Goal: Contribute content: Add original content to the website for others to see

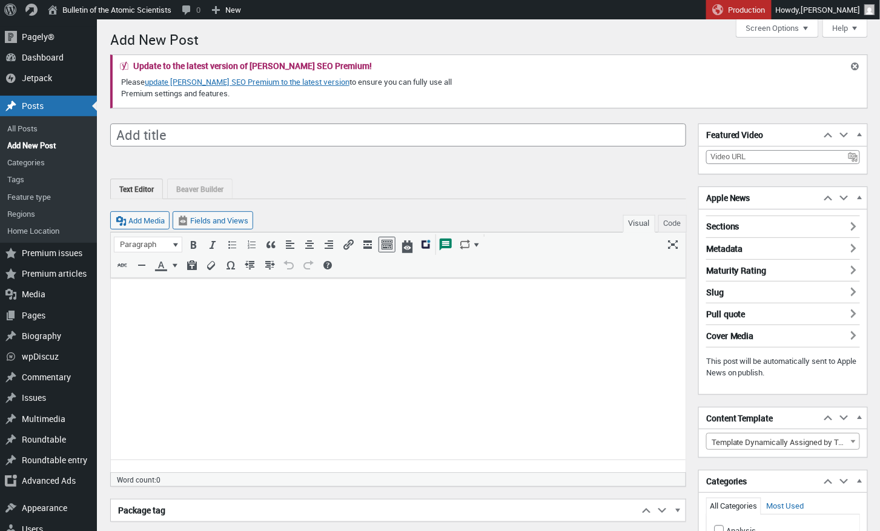
scroll to position [8, 0]
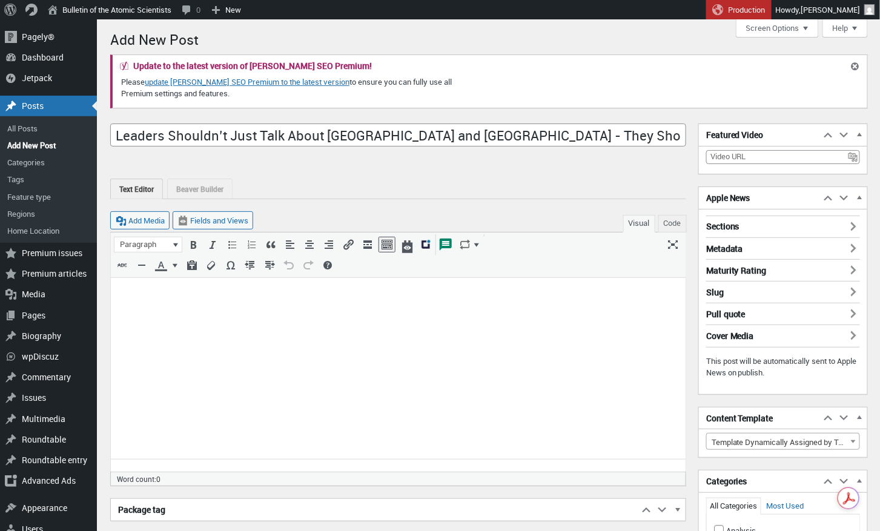
click at [173, 136] on input "Leaders Shouldn’t Just Talk About Hiroshima and Nagasaki - They Should Visit." at bounding box center [398, 135] width 576 height 23
type input "Leaders shouldn’t just talk about [GEOGRAPHIC_DATA] and [GEOGRAPHIC_DATA]. They…"
click at [132, 291] on p at bounding box center [397, 292] width 560 height 15
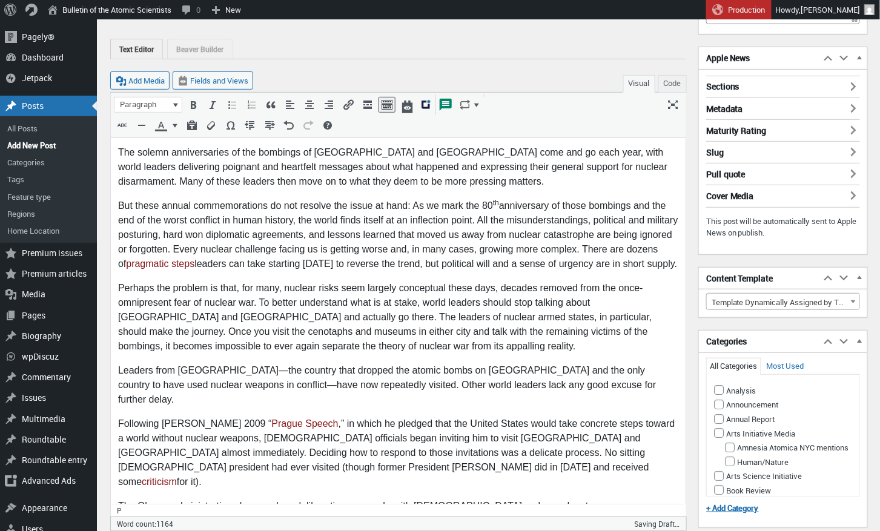
scroll to position [139, 0]
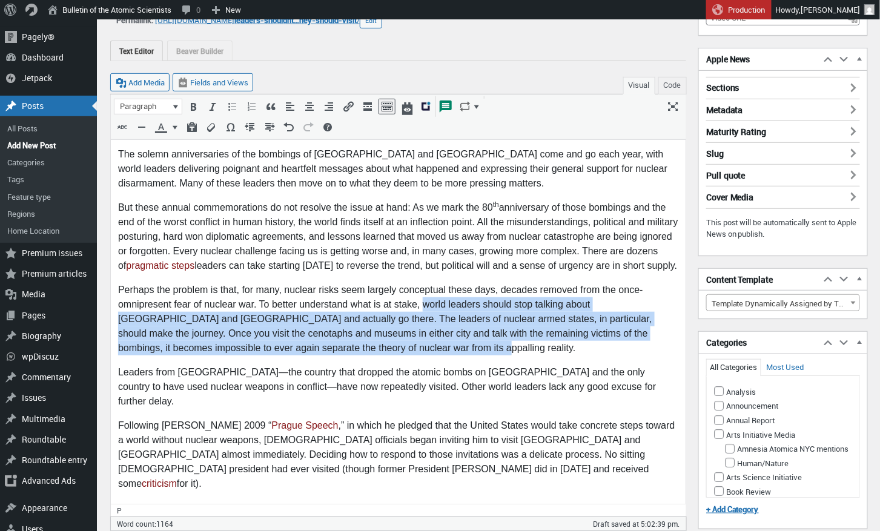
drag, startPoint x: 421, startPoint y: 305, endPoint x: 383, endPoint y: 349, distance: 57.9
click at [383, 349] on p "Perhaps the problem is that, for many, nuclear risks seem largely conceptual th…" at bounding box center [397, 318] width 560 height 73
copy p "world leaders should stop talking about Hiroshima and Nagasaki and actually go …"
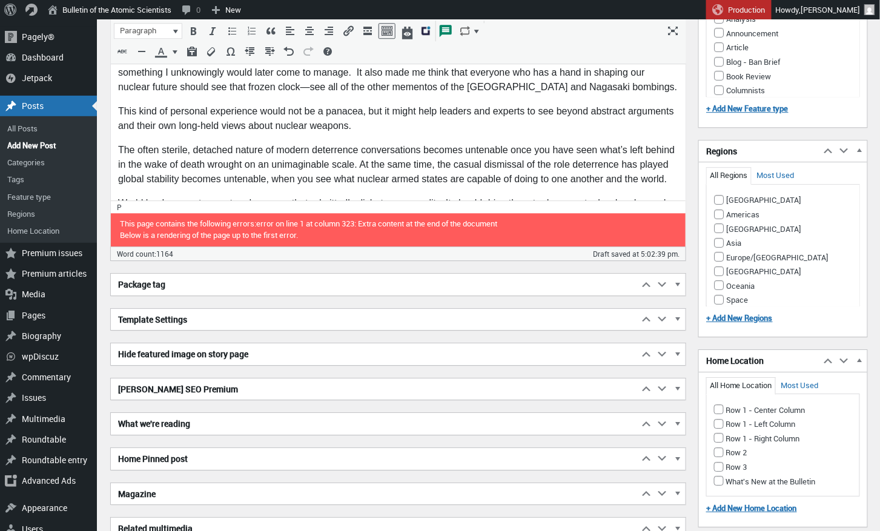
scroll to position [1091, 0]
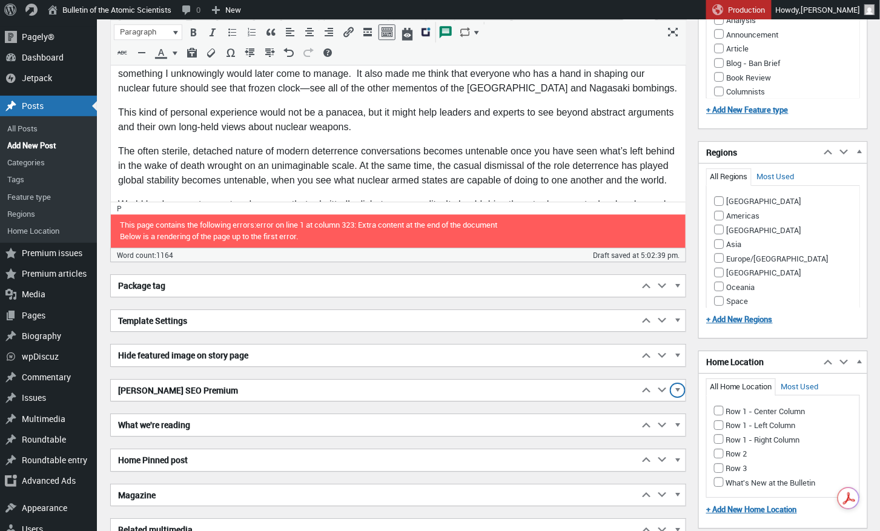
drag, startPoint x: 678, startPoint y: 386, endPoint x: 671, endPoint y: 386, distance: 7.3
click at [677, 387] on span "button" at bounding box center [677, 392] width 12 height 11
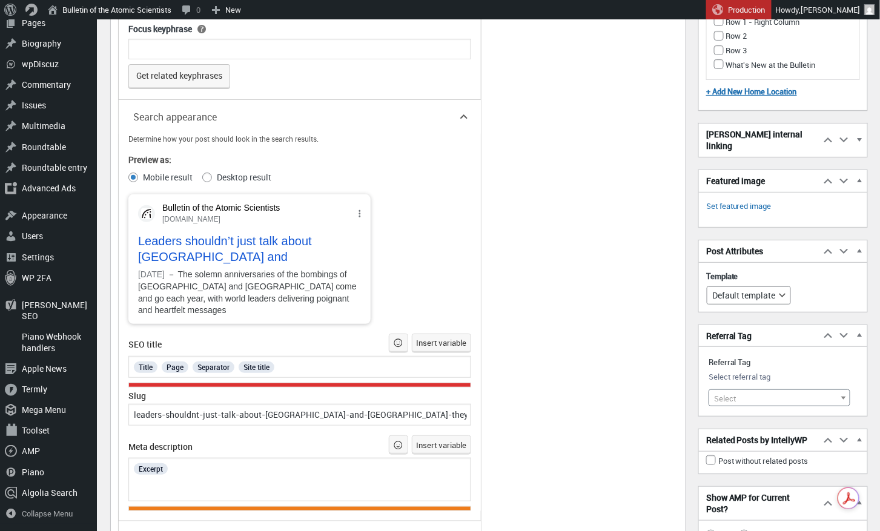
scroll to position [1512, 0]
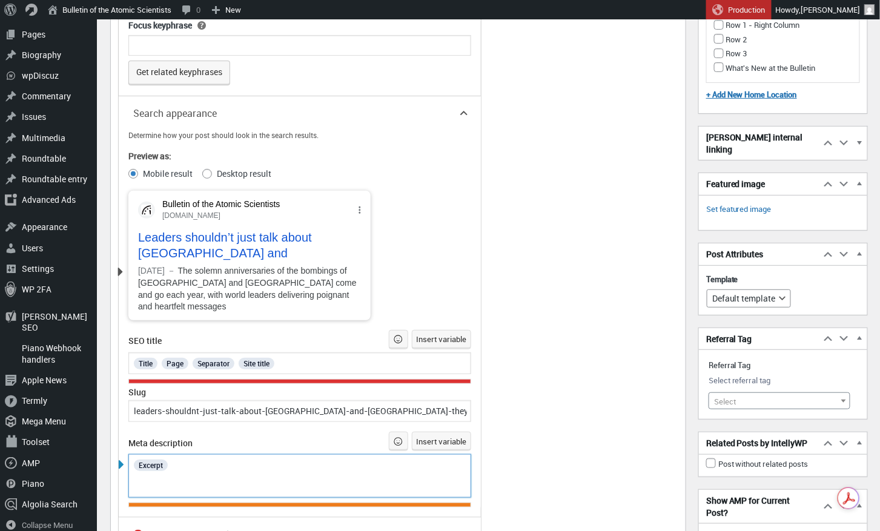
click at [200, 464] on div "Excerpt" at bounding box center [300, 465] width 335 height 16
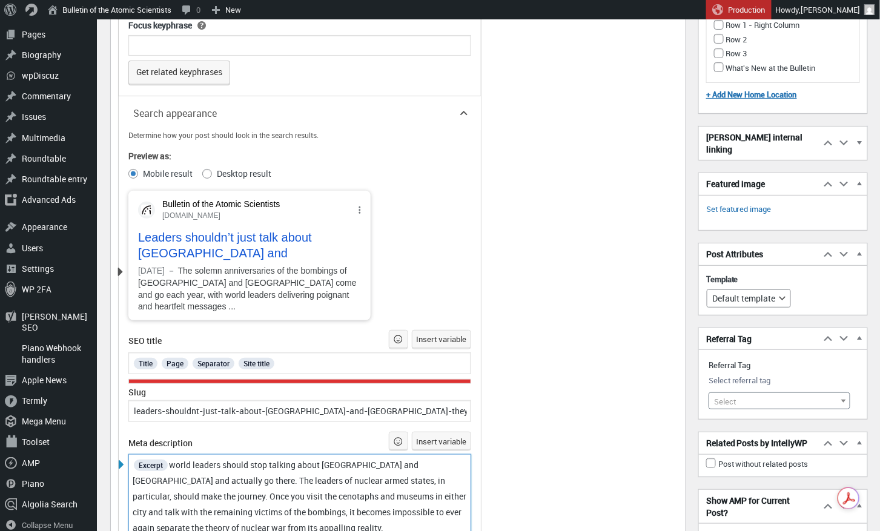
click at [179, 461] on span "world leaders should stop talking about Hiroshima and Nagasaki and actually go …" at bounding box center [300, 496] width 335 height 74
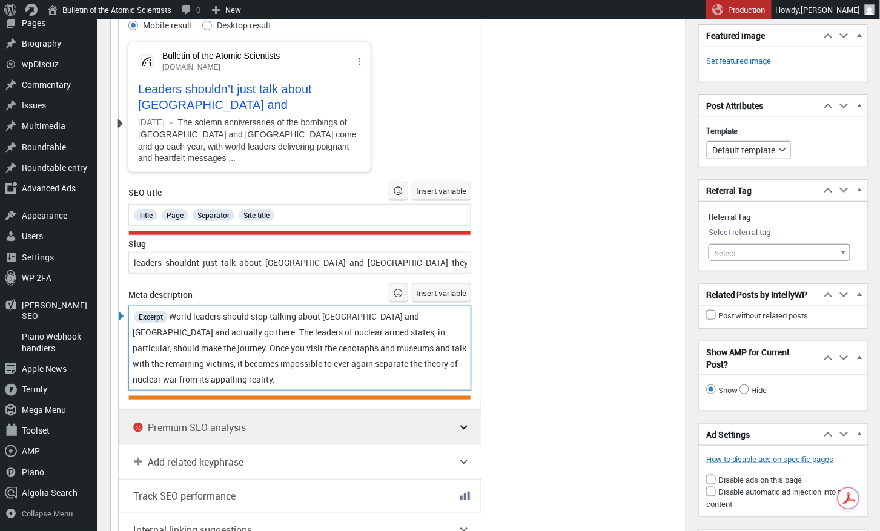
scroll to position [1668, 0]
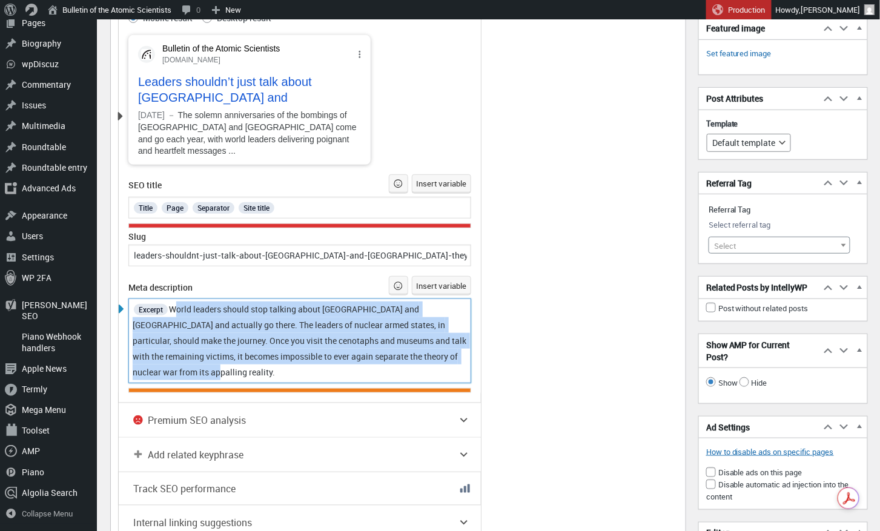
drag, startPoint x: 173, startPoint y: 303, endPoint x: 293, endPoint y: 376, distance: 140.7
click at [293, 376] on div "Excerpt World leaders should stop talking about Hiroshima and Nagasaki and actu…" at bounding box center [299, 340] width 343 height 85
copy span "World leaders should stop talking about [GEOGRAPHIC_DATA] and [GEOGRAPHIC_DATA]…"
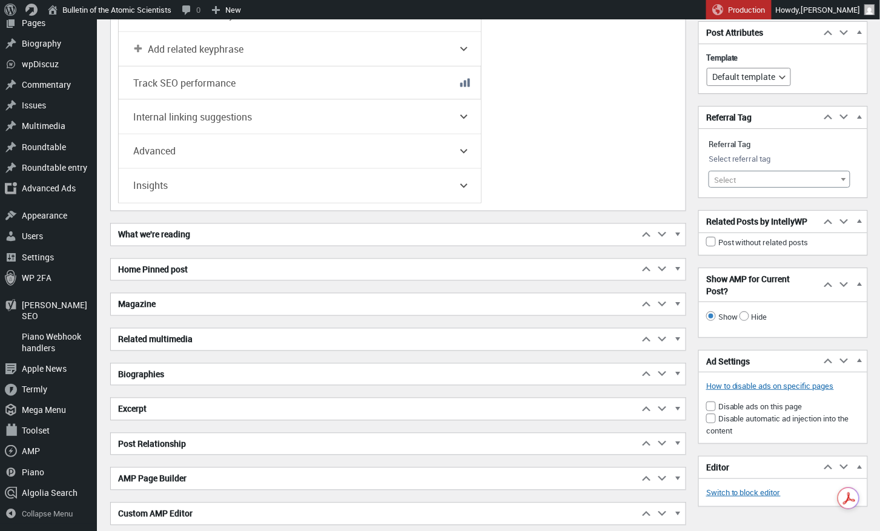
scroll to position [2076, 0]
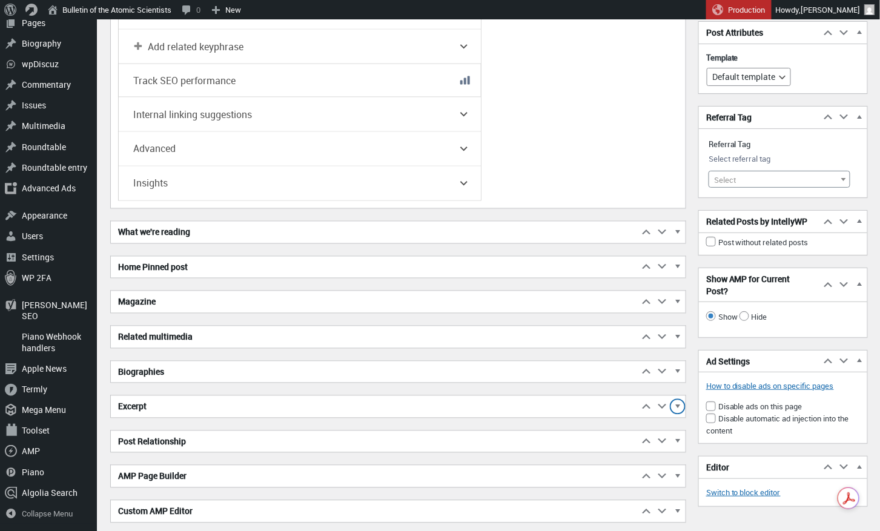
click at [679, 403] on span "button" at bounding box center [677, 408] width 12 height 11
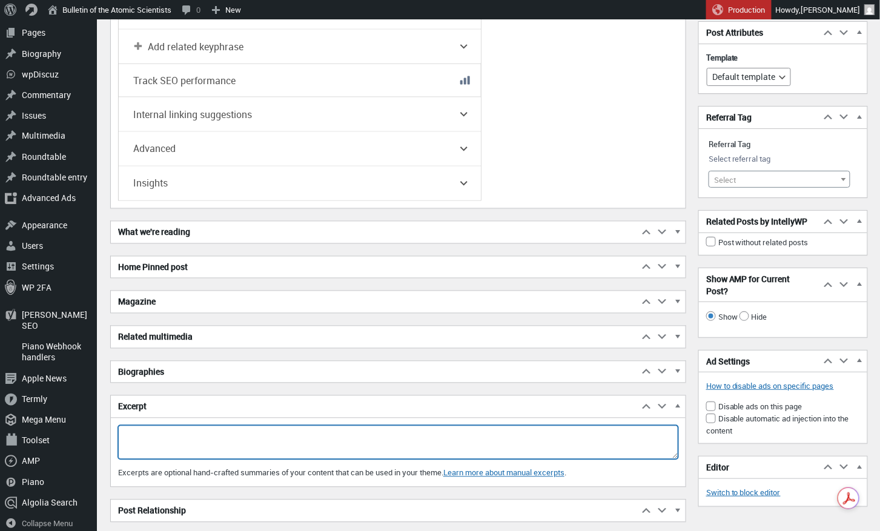
click at [246, 433] on textarea "Excerpt" at bounding box center [398, 443] width 560 height 34
paste textarea "World leaders should stop talking about [GEOGRAPHIC_DATA] and [GEOGRAPHIC_DATA]…"
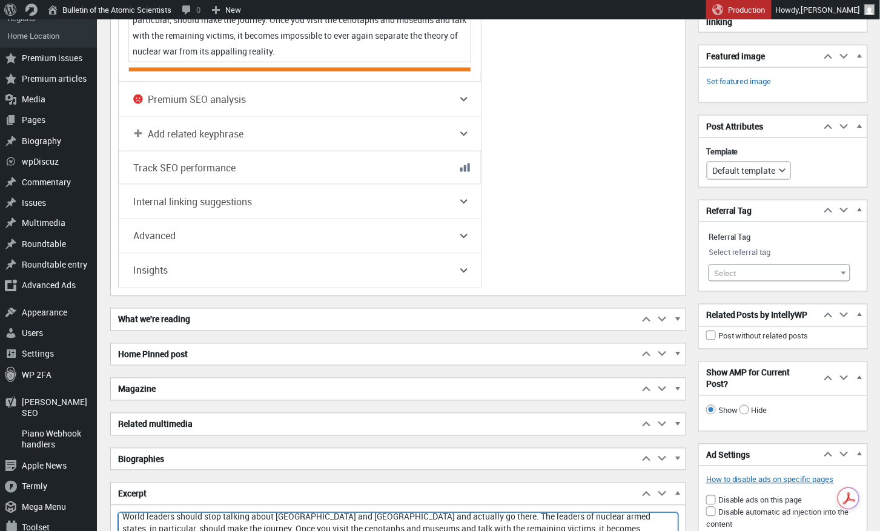
scroll to position [1988, 0]
type textarea "World leaders should stop talking about [GEOGRAPHIC_DATA] and [GEOGRAPHIC_DATA]…"
click at [679, 456] on span "button" at bounding box center [677, 461] width 12 height 11
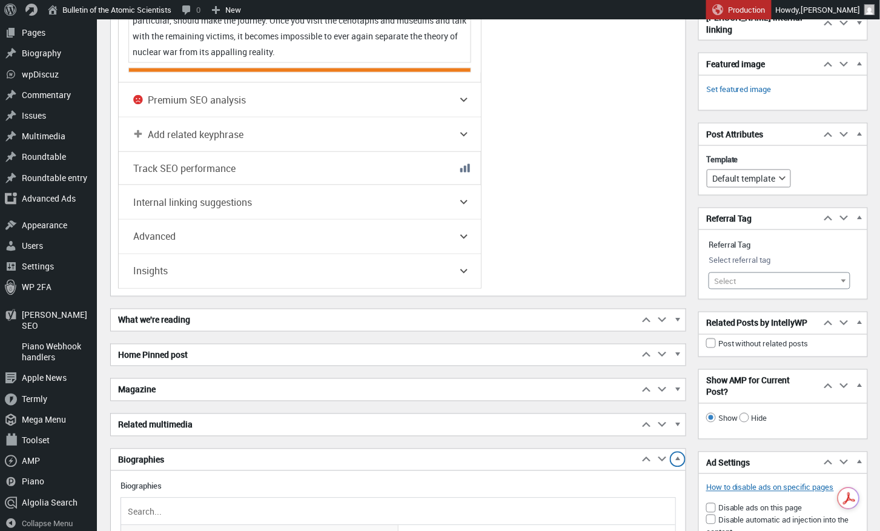
scroll to position [1988, 0]
click at [182, 503] on input "text" at bounding box center [397, 512] width 545 height 18
type input "Alexandra"
click at [132, 529] on span "[PERSON_NAME]" at bounding box center [259, 537] width 271 height 17
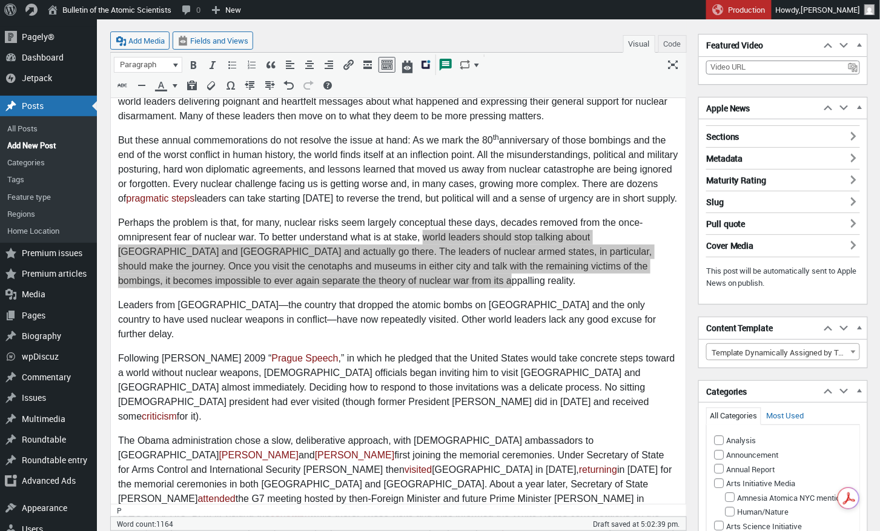
scroll to position [203, 0]
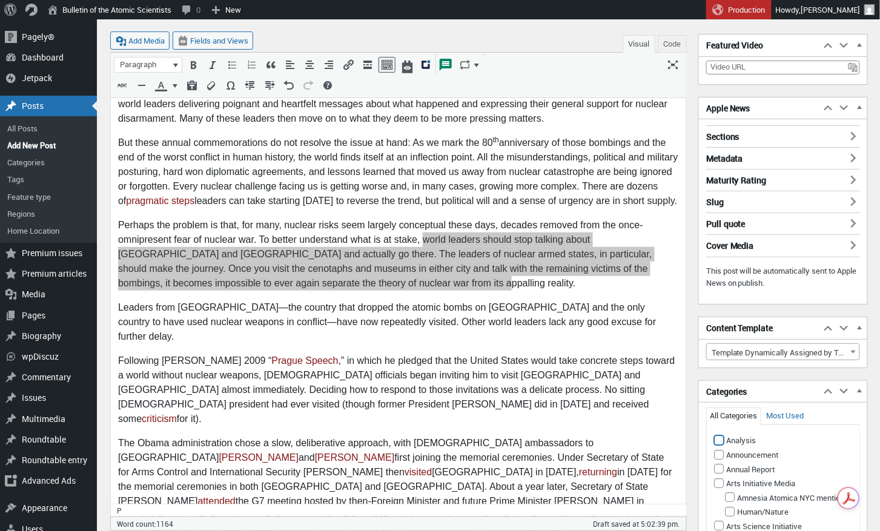
click at [718, 435] on input "Analysis" at bounding box center [719, 440] width 10 height 10
checkbox input "true"
click at [728, 414] on input "Hiroshima & [GEOGRAPHIC_DATA]" at bounding box center [730, 409] width 10 height 10
checkbox input "true"
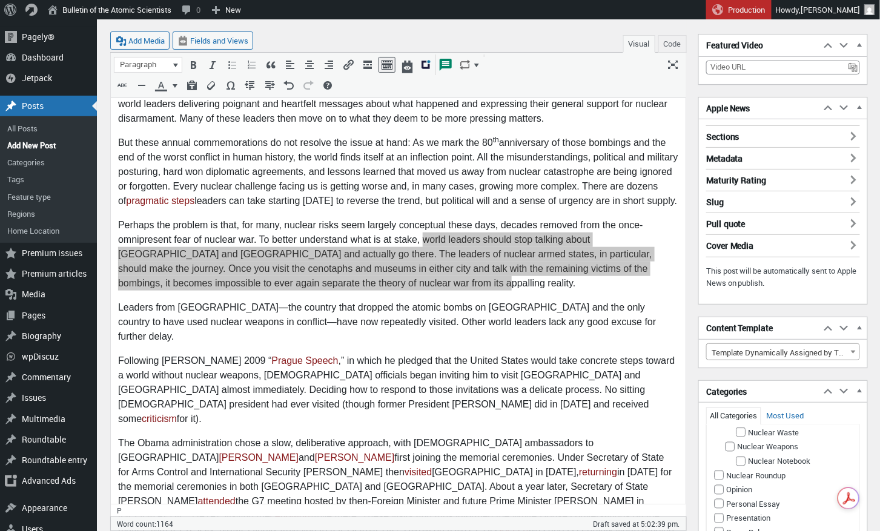
scroll to position [777, 0]
click at [722, 395] on input "Nuclear Risk" at bounding box center [719, 391] width 10 height 10
checkbox input "true"
click at [730, 398] on input "Nuclear Weapons" at bounding box center [730, 393] width 10 height 10
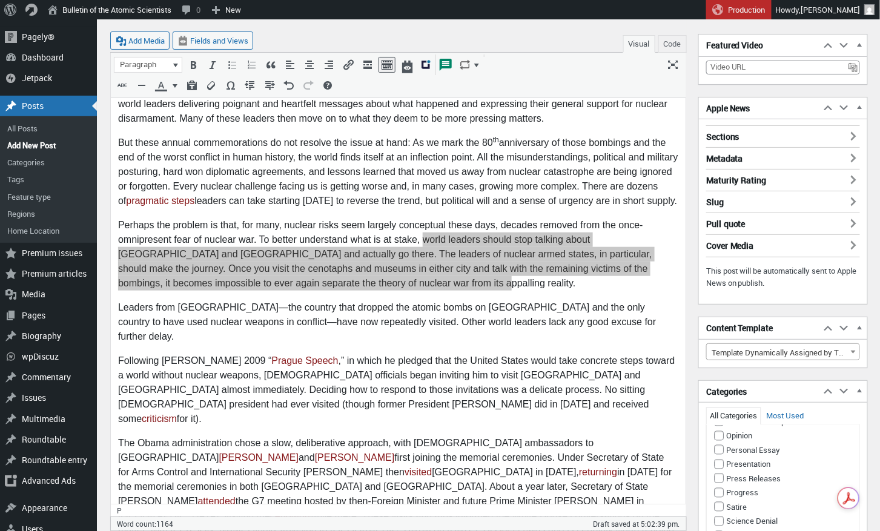
checkbox input "true"
click at [821, 399] on button "Make primary" at bounding box center [827, 393] width 48 height 11
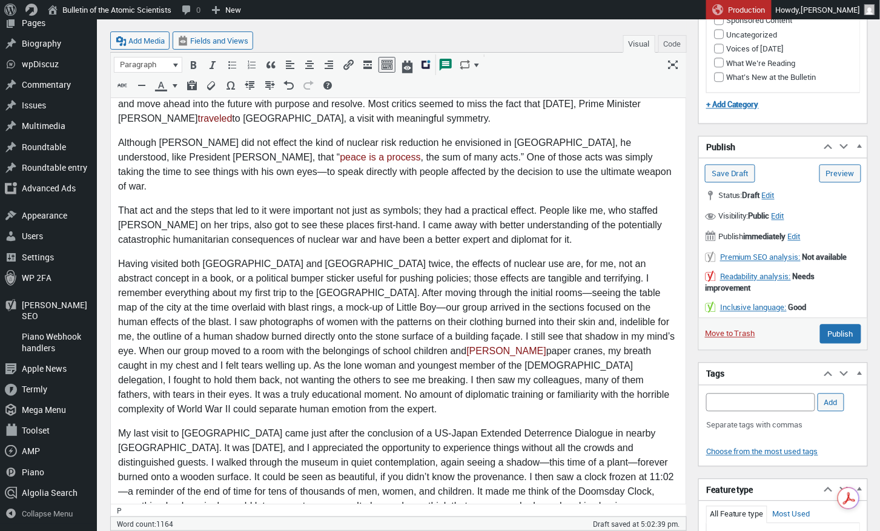
scroll to position [659, 0]
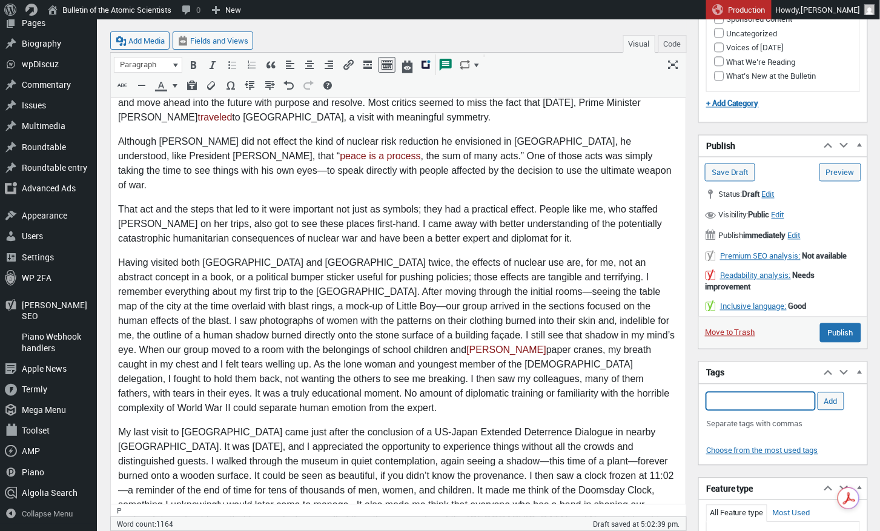
click at [723, 397] on input "Add Tag" at bounding box center [760, 401] width 109 height 18
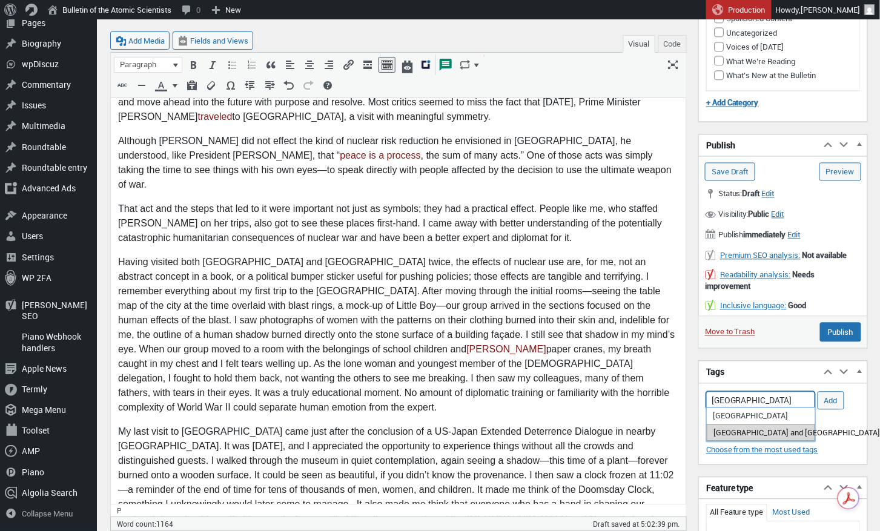
click at [743, 429] on li "[GEOGRAPHIC_DATA] and [GEOGRAPHIC_DATA]" at bounding box center [760, 432] width 108 height 17
click at [812, 397] on input "Hiroshima and Nagasaki," at bounding box center [760, 401] width 109 height 18
click at [808, 397] on input "Hiroshima and Nagasaki," at bounding box center [760, 401] width 109 height 18
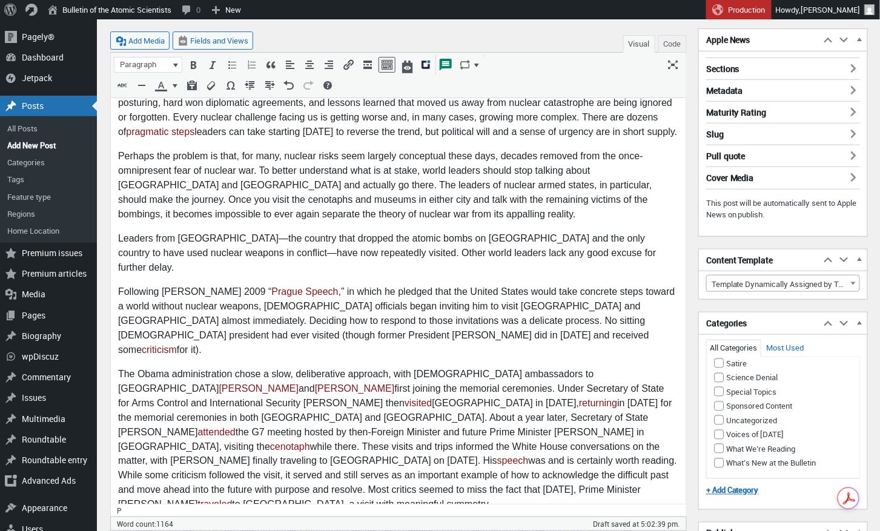
scroll to position [0, 0]
click at [440, 366] on p "The Obama administration chose a slow, deliberative approach, with US ambassado…" at bounding box center [397, 438] width 560 height 145
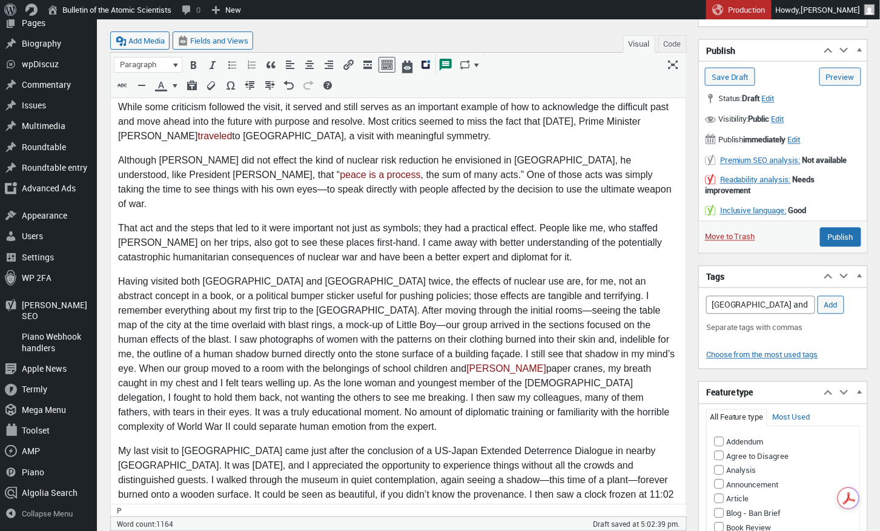
scroll to position [667, 0]
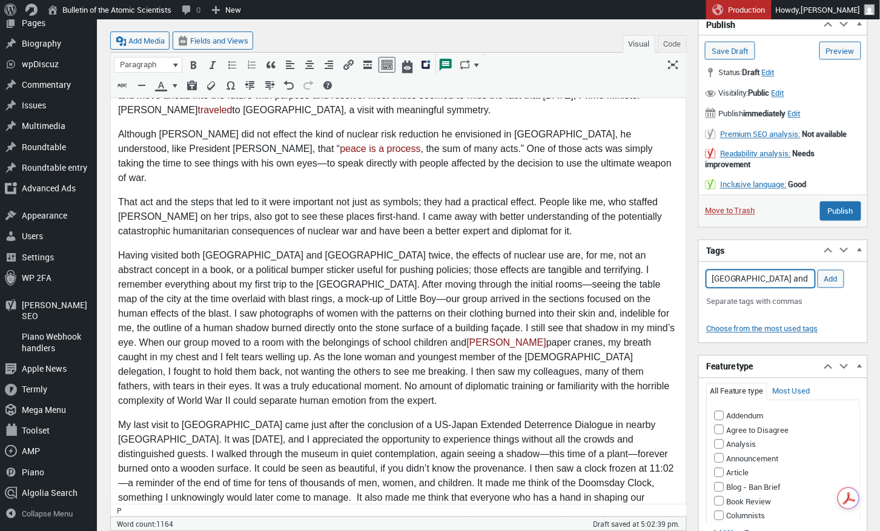
click at [811, 275] on input "Hiroshima and Nagasaki, Obama," at bounding box center [760, 279] width 109 height 18
click at [809, 275] on input "Hiroshima and Nagasaki, Obama," at bounding box center [760, 279] width 109 height 18
type input "Hiroshima and Nagasaki, Obama, Prague Speech, Obama in Hiroshima"
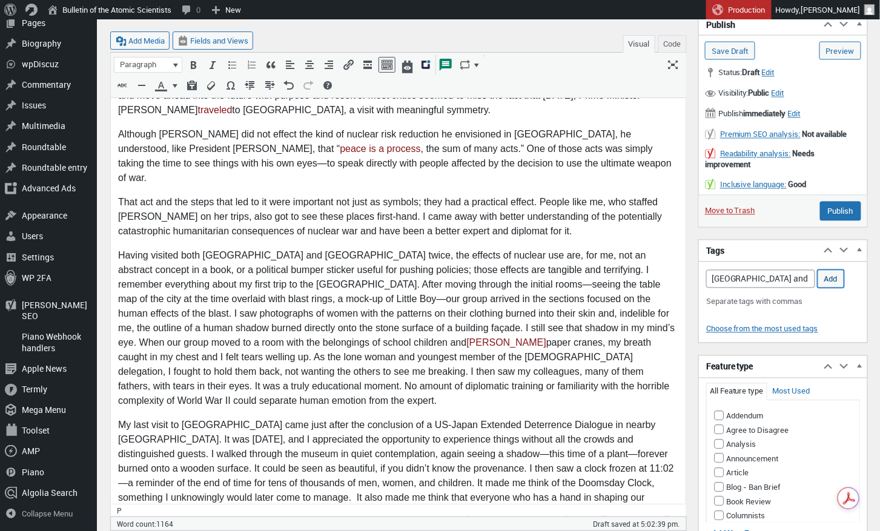
click at [827, 278] on input "Add" at bounding box center [830, 279] width 27 height 18
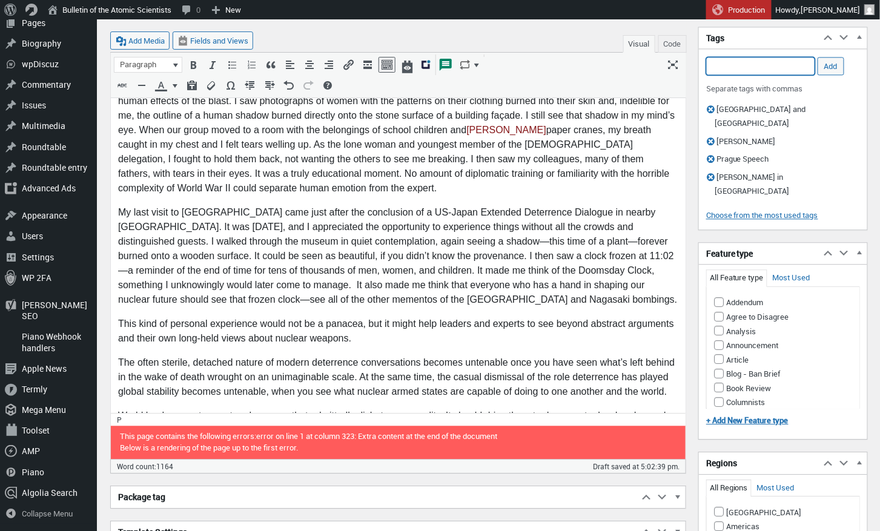
scroll to position [881, 0]
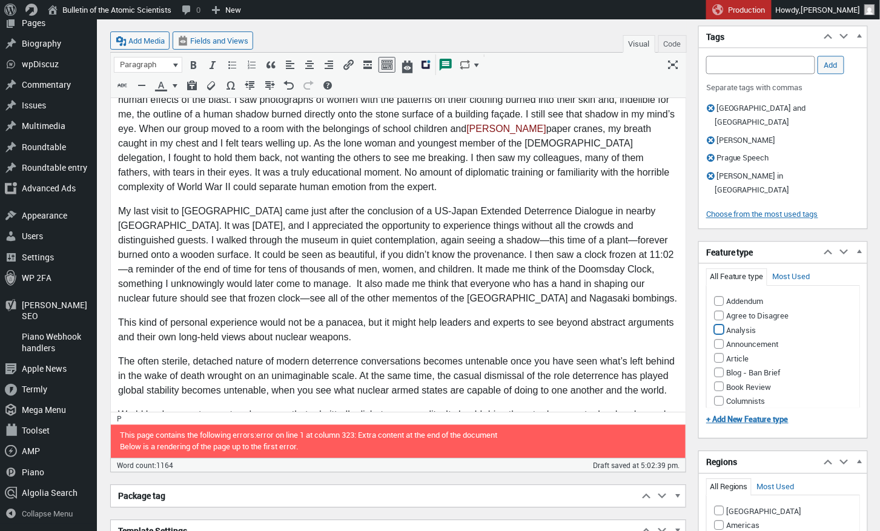
click at [717, 324] on input "Analysis" at bounding box center [719, 329] width 10 height 10
checkbox input "true"
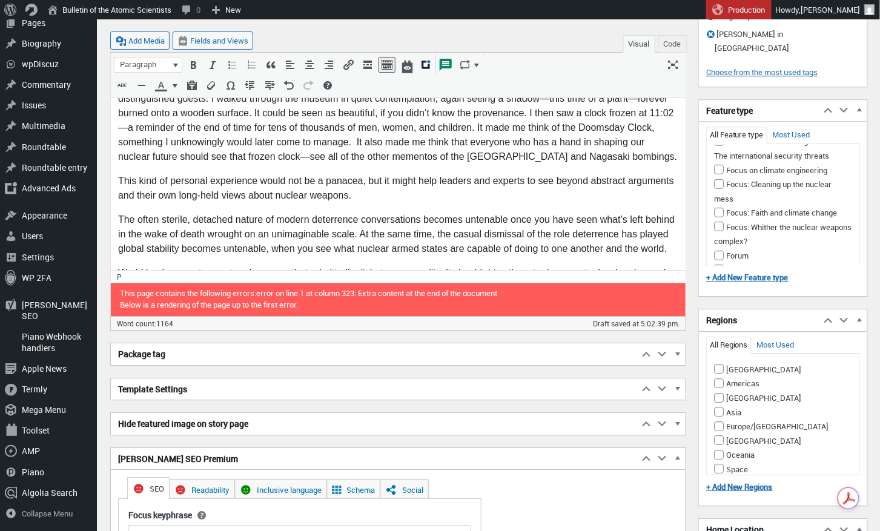
scroll to position [1025, 0]
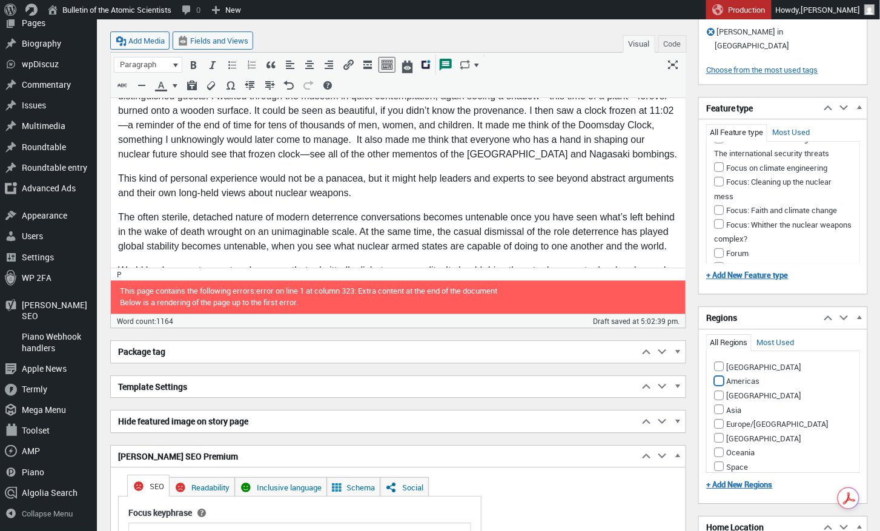
click at [720, 376] on input "Americas" at bounding box center [719, 381] width 10 height 10
checkbox input "true"
click at [717, 404] on input "Asia" at bounding box center [719, 409] width 10 height 10
checkbox input "true"
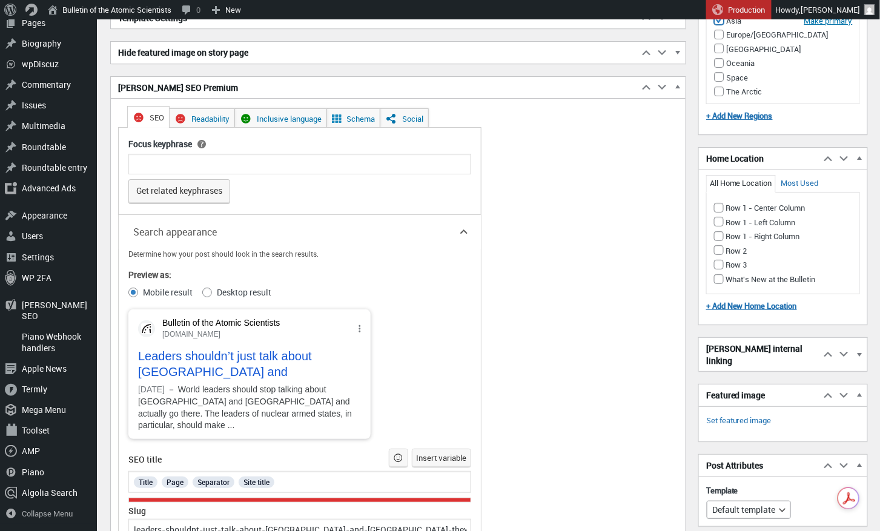
scroll to position [1395, 0]
click at [717, 230] on input "Row 1 - Right Column" at bounding box center [719, 235] width 10 height 10
checkbox input "true"
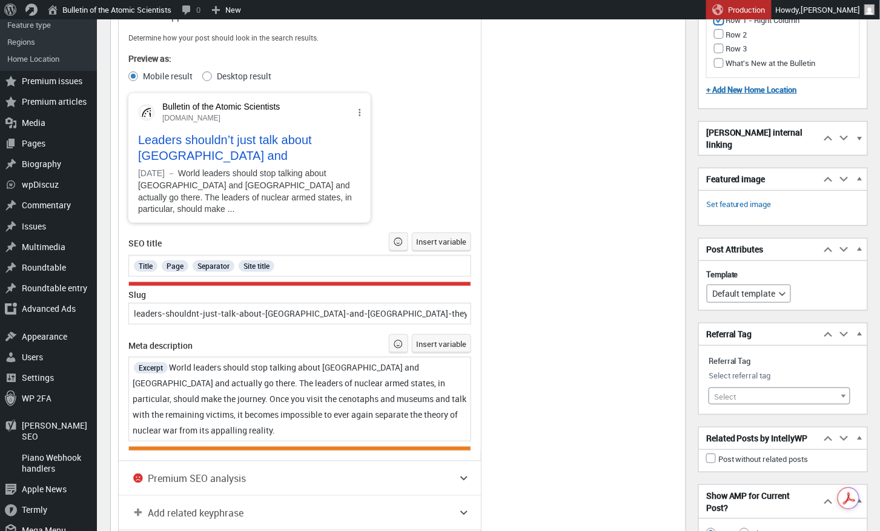
scroll to position [1607, 0]
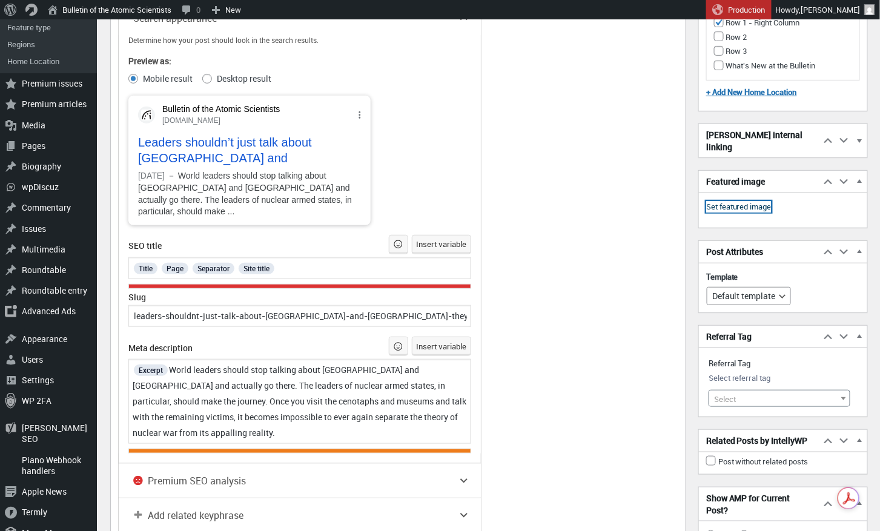
click at [746, 201] on link "Set featured image" at bounding box center [738, 207] width 65 height 12
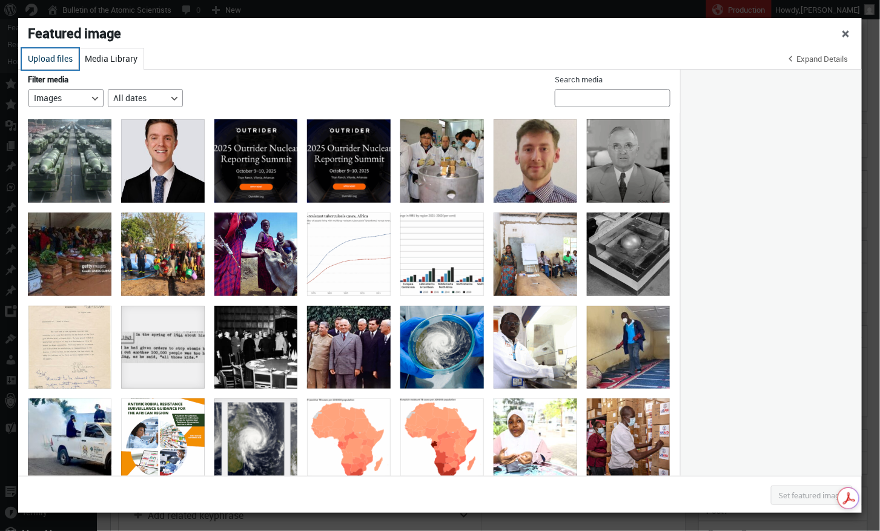
click at [42, 56] on button "Upload files" at bounding box center [50, 58] width 57 height 21
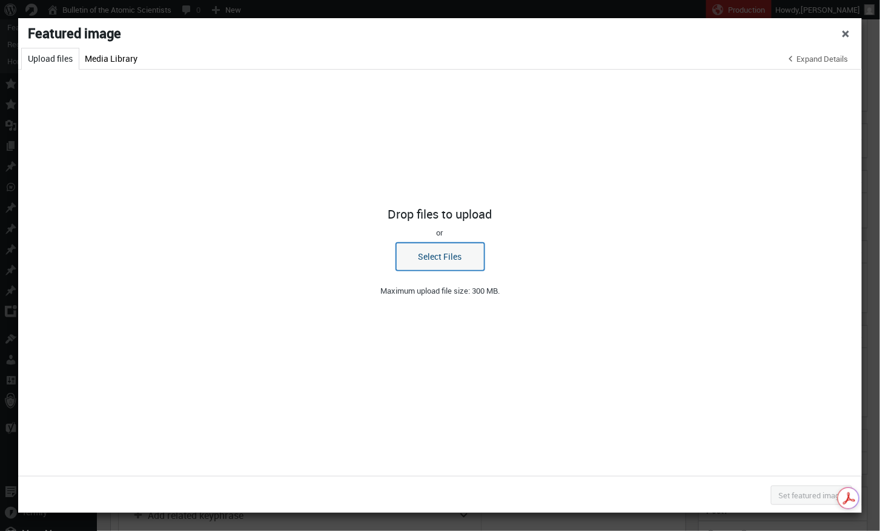
click at [458, 256] on button "Select Files" at bounding box center [440, 257] width 88 height 28
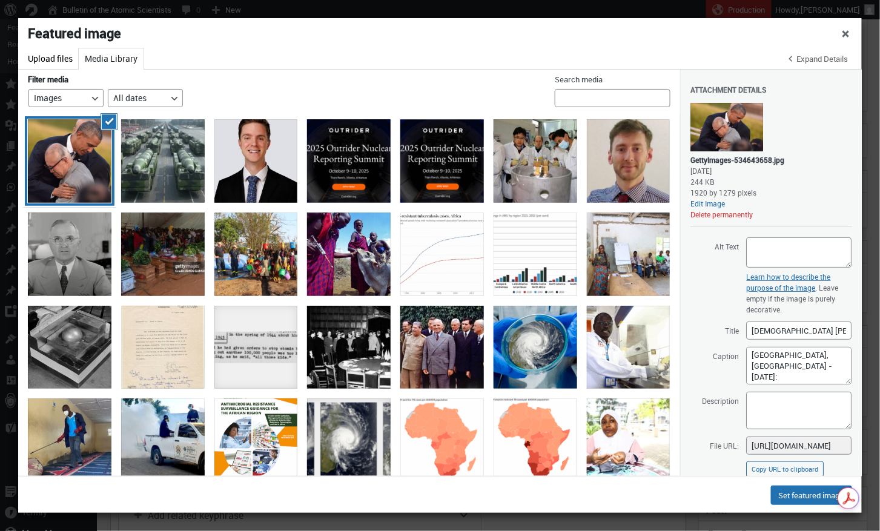
scroll to position [1, 0]
drag, startPoint x: 753, startPoint y: 355, endPoint x: 783, endPoint y: 369, distance: 33.6
click at [783, 369] on textarea "HIROSHIMA, JAPAN - MAY 27: U.S. President Barack Obama embraces an a-bomb victi…" at bounding box center [798, 366] width 105 height 38
click at [838, 358] on textarea "HIROSHIMA, JAPAN - MAY 27: U.S. President Barack Obama embraces an a-bomb victi…" at bounding box center [798, 366] width 105 height 38
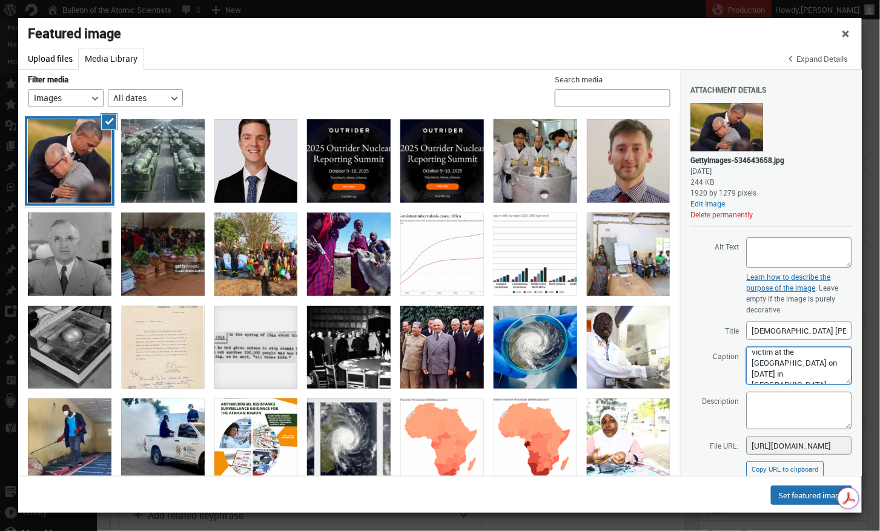
scroll to position [65, 0]
click at [791, 356] on textarea "HIROSHIMA, JAPAN - MAY 27: U.S. President Barack Obama embraces an a-bomb victi…" at bounding box center [798, 366] width 105 height 38
click at [785, 353] on textarea "HIROSHIMA, JAPAN - MAY 27: U.S. President Barack Obama embraces an a-bomb victi…" at bounding box center [798, 366] width 105 height 38
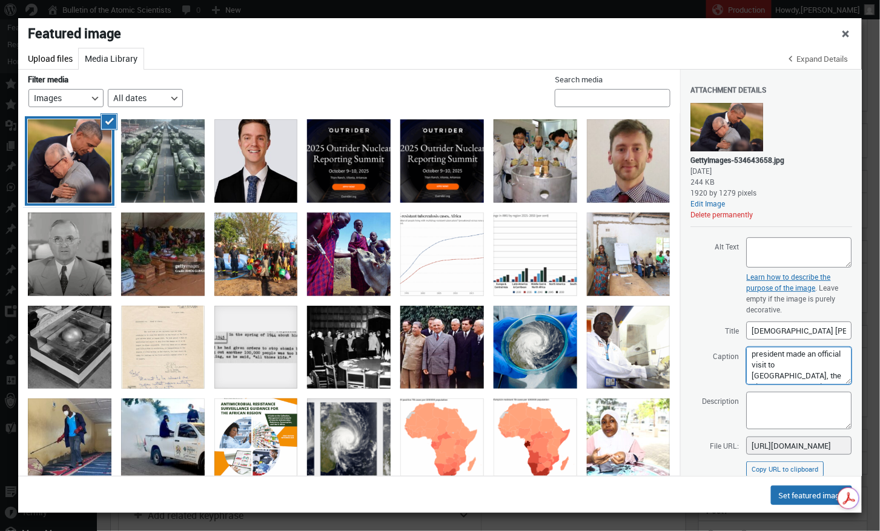
drag, startPoint x: 751, startPoint y: 355, endPoint x: 879, endPoint y: 412, distance: 139.8
type textarea "US President Barack Obama embraces an a-bomb victim at the Hiroshima Peace Memo…"
click at [796, 246] on textarea "Alt Text" at bounding box center [798, 252] width 105 height 30
paste textarea "US President Barack Obama embraces an a-bomb victim at the Hiroshima Peace Memo…"
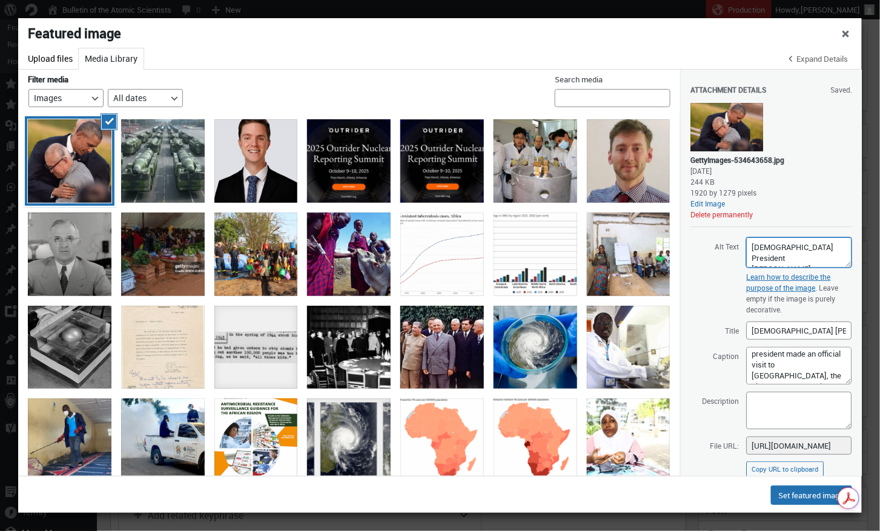
scroll to position [126, 0]
type textarea "US President Barack Obama embraces an a-bomb victim at the Hiroshima Peace Memo…"
click at [763, 401] on textarea "Description" at bounding box center [798, 411] width 105 height 38
paste textarea "US President Barack Obama embraces an a-bomb victim at the Hiroshima Peace Memo…"
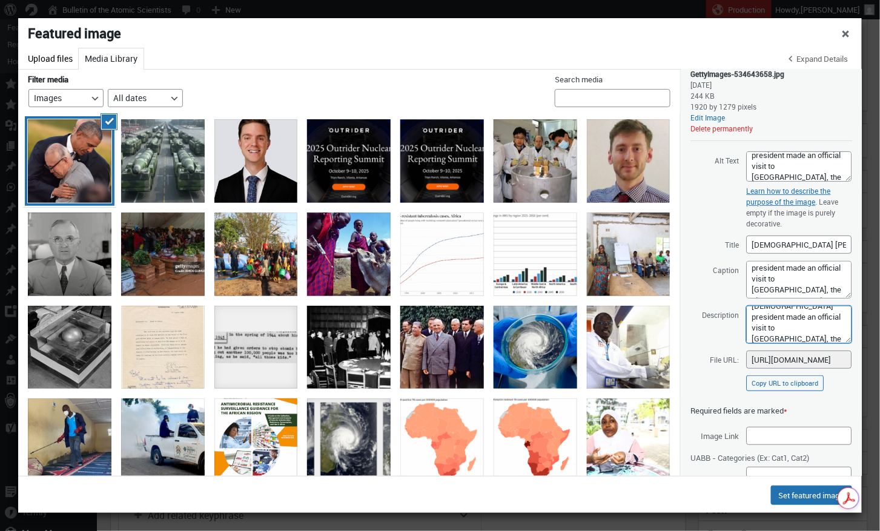
scroll to position [144, 0]
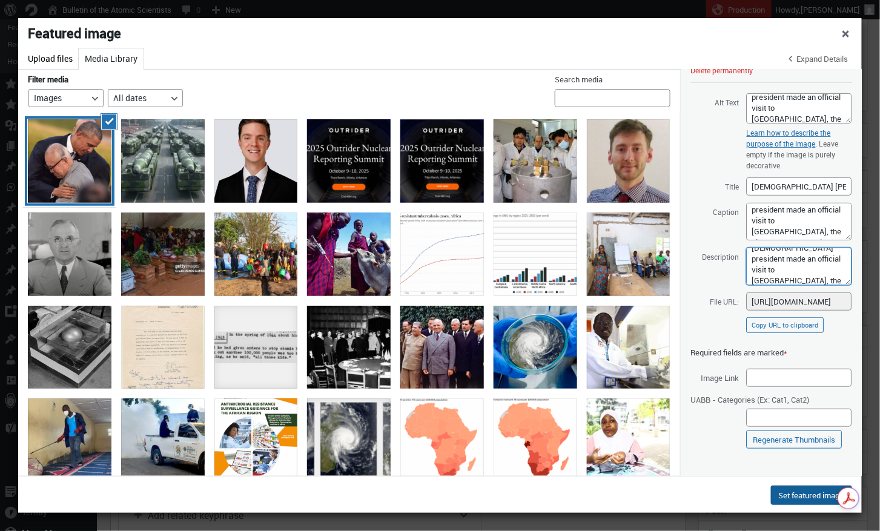
type textarea "US President Barack Obama embraces an a-bomb victim at the Hiroshima Peace Memo…"
click at [805, 495] on button "Set featured image" at bounding box center [811, 495] width 81 height 19
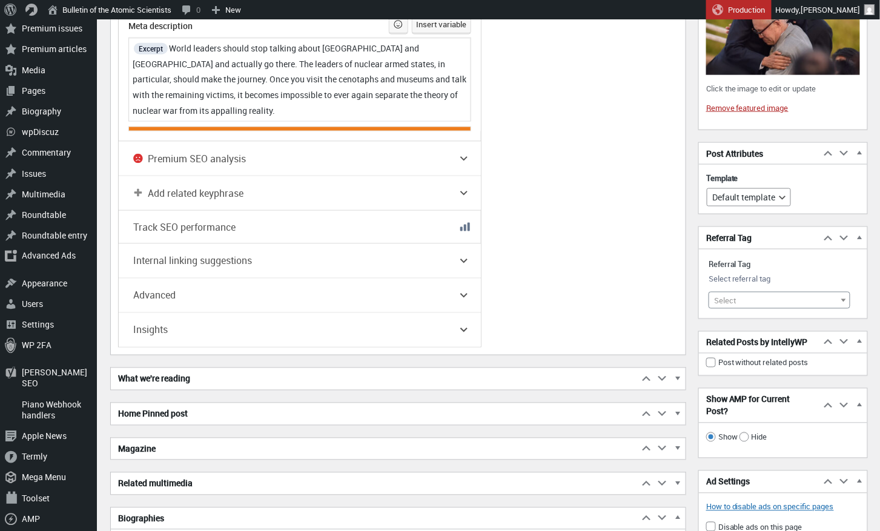
scroll to position [1952, 0]
click at [843, 293] on span at bounding box center [843, 301] width 12 height 16
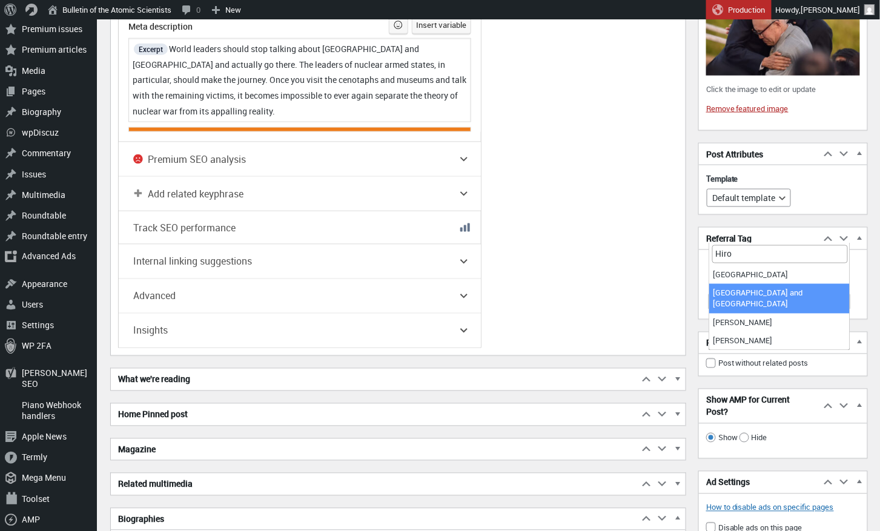
type input "Hiro"
select select "18324"
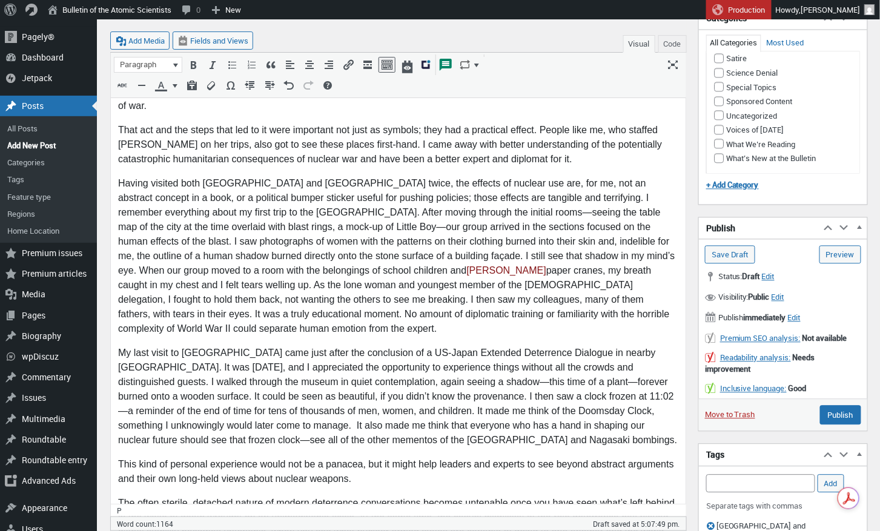
scroll to position [735, 0]
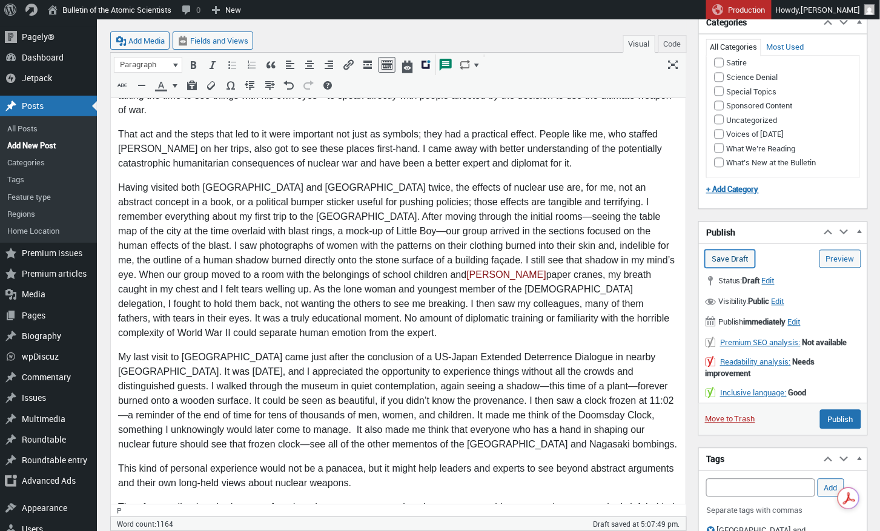
click at [739, 257] on input "Save Draft" at bounding box center [730, 258] width 50 height 18
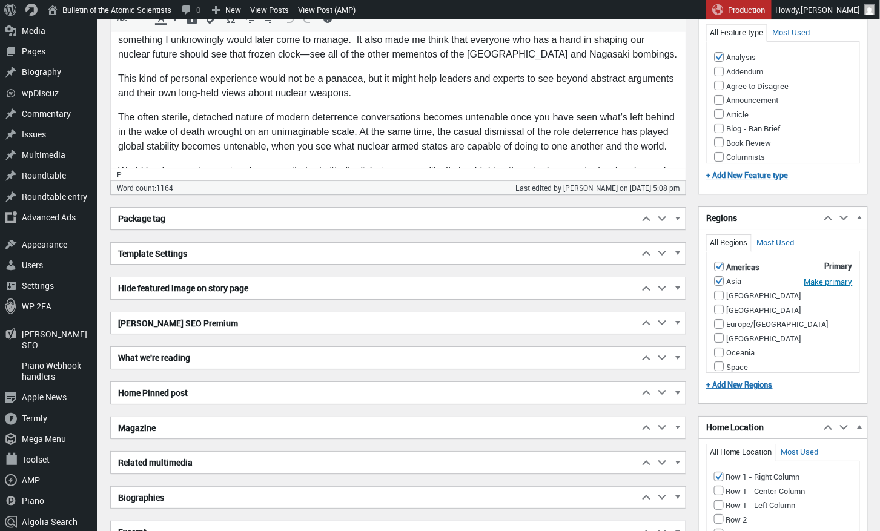
click at [607, 164] on p "World leaders must accept and manage that admittedly dichotomous reality. It sh…" at bounding box center [397, 193] width 560 height 58
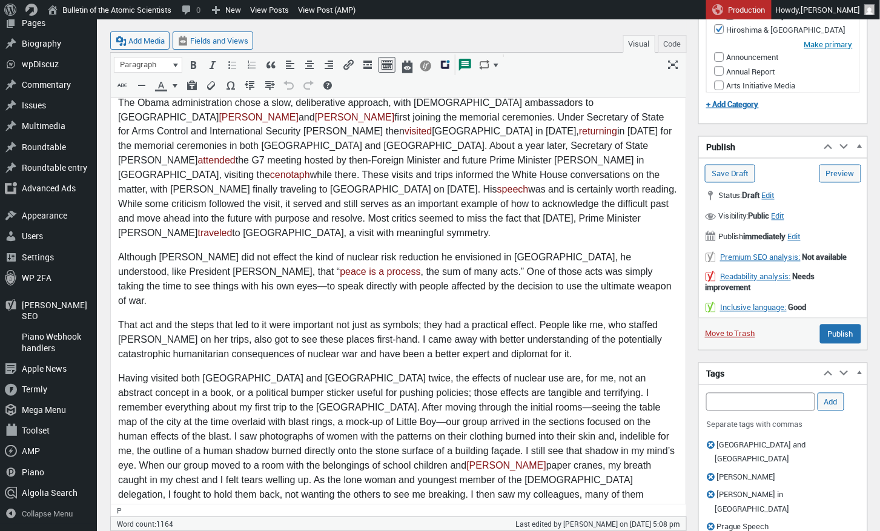
scroll to position [651, 0]
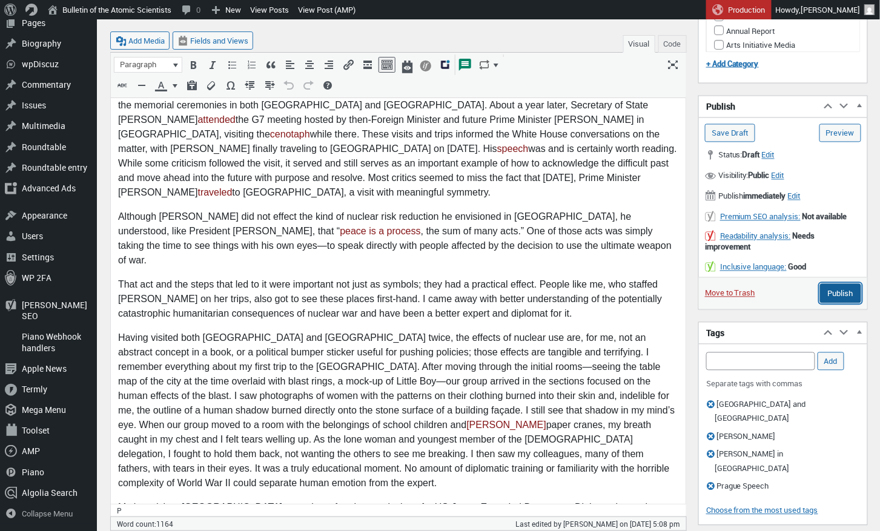
click at [845, 288] on input "Publish" at bounding box center [840, 293] width 41 height 19
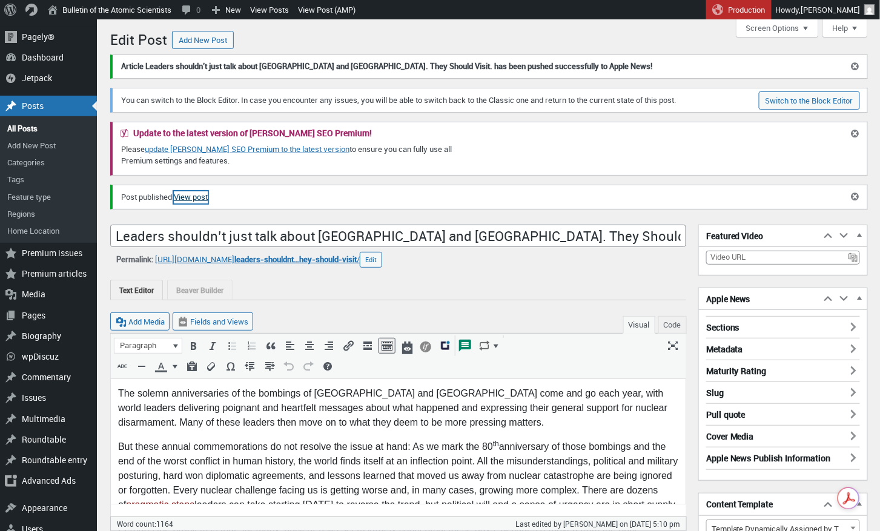
click at [197, 196] on link "View post" at bounding box center [191, 197] width 34 height 12
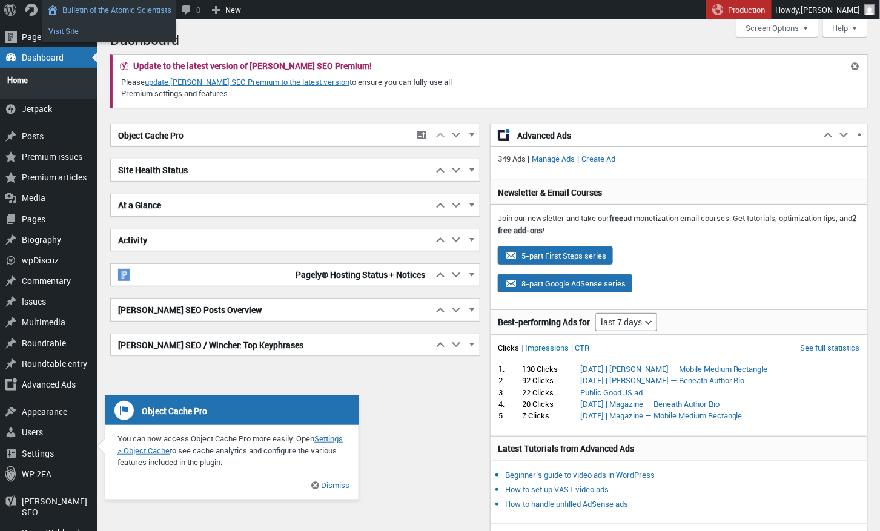
click at [68, 31] on link "Visit Site" at bounding box center [109, 31] width 134 height 16
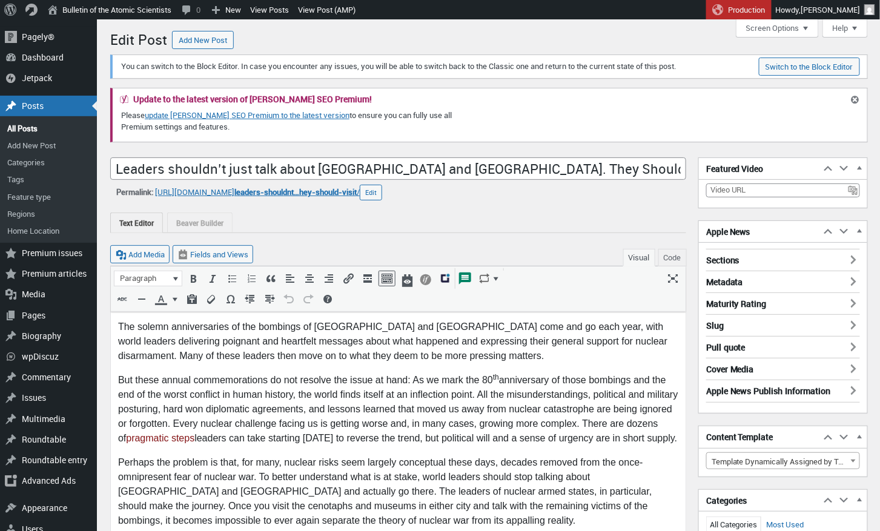
scroll to position [8, 0]
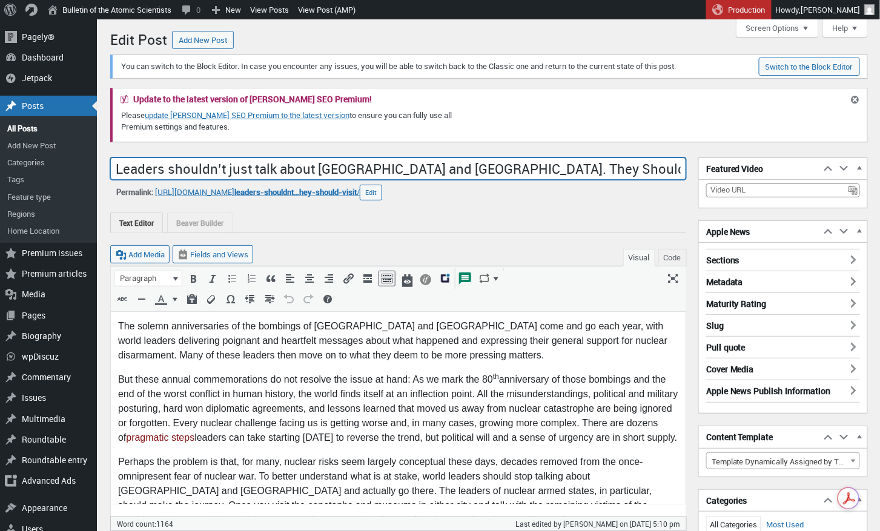
click at [490, 167] on input "Leaders shouldn’t just talk about [GEOGRAPHIC_DATA] and [GEOGRAPHIC_DATA]. They…" at bounding box center [398, 168] width 576 height 23
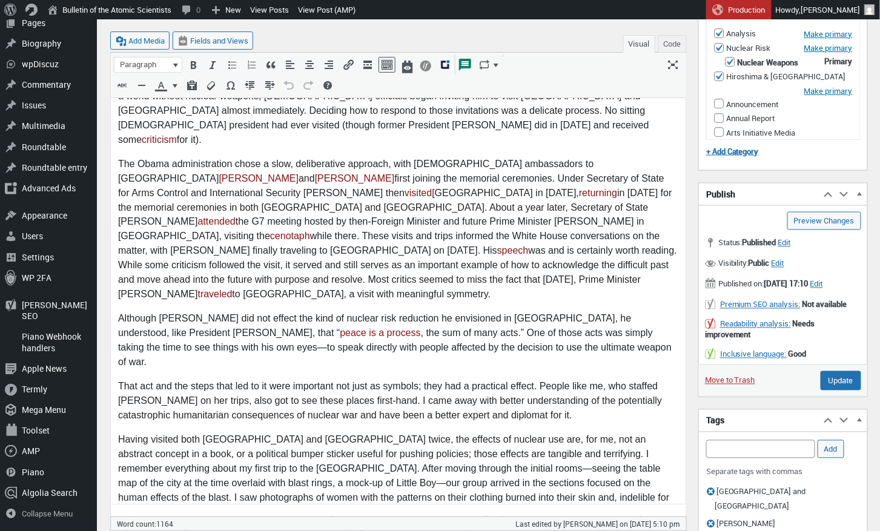
scroll to position [558, 0]
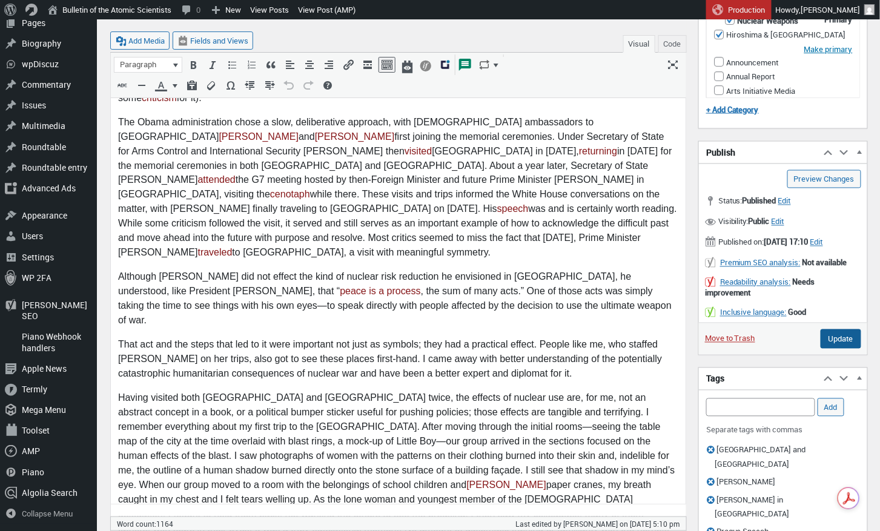
type input "Leaders shouldn’t just talk about Hiroshima and Nagasaki. They should visit."
click at [838, 346] on input "Update" at bounding box center [840, 338] width 41 height 19
